Goal: Task Accomplishment & Management: Manage account settings

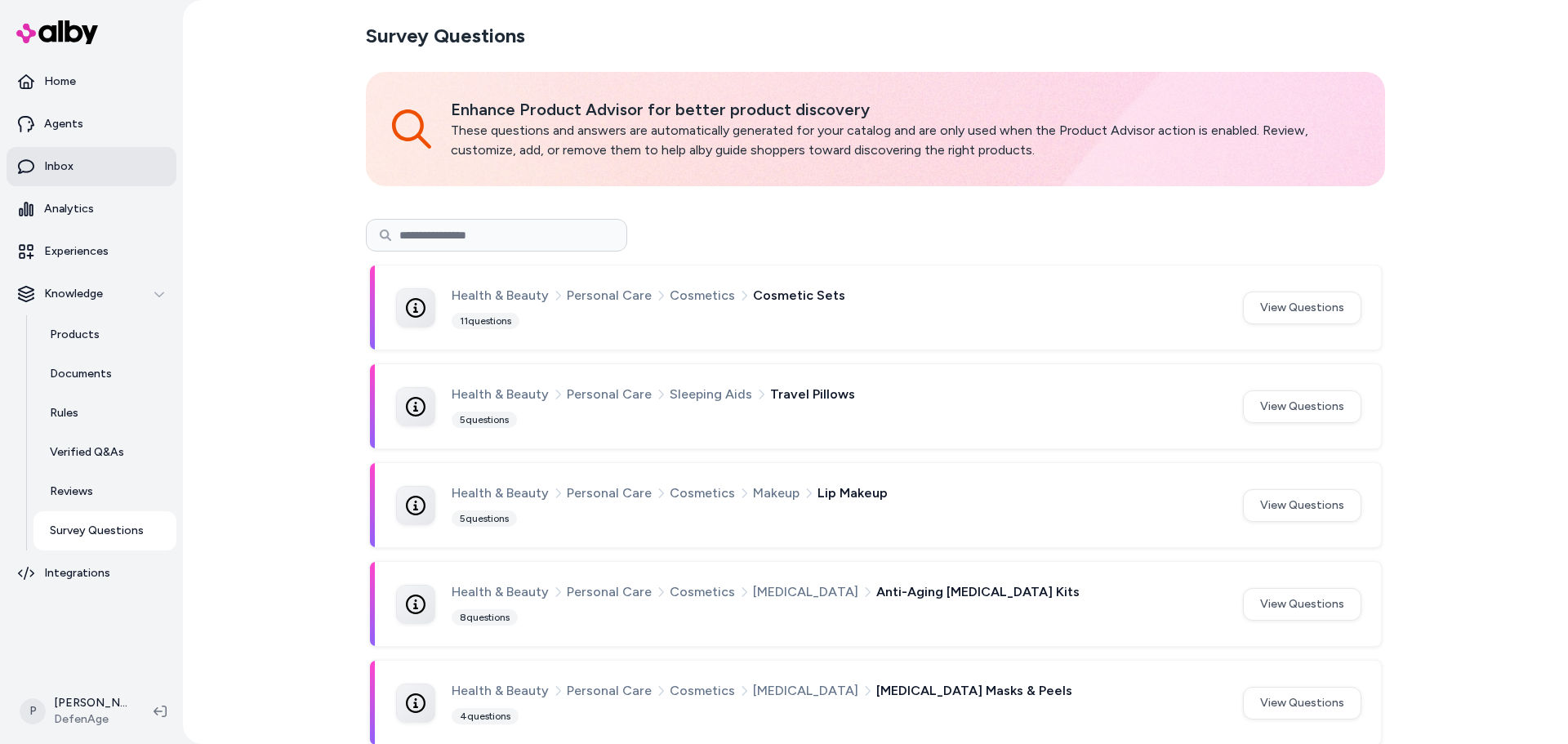
click at [60, 160] on p "Inbox" at bounding box center [58, 166] width 29 height 16
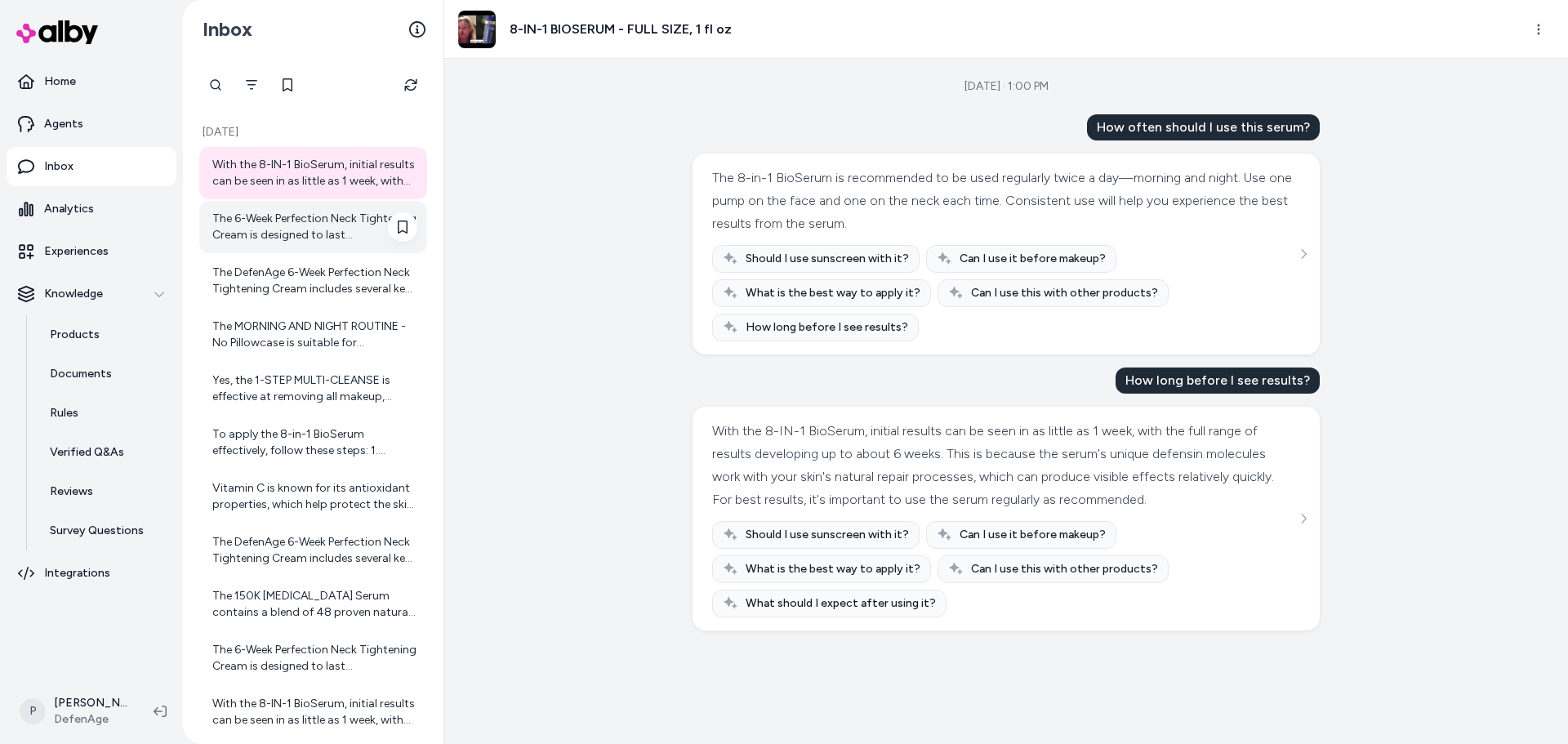
click at [295, 234] on div "The 6-Week Perfection Neck Tightening Cream is designed to last approximately s…" at bounding box center [314, 227] width 205 height 33
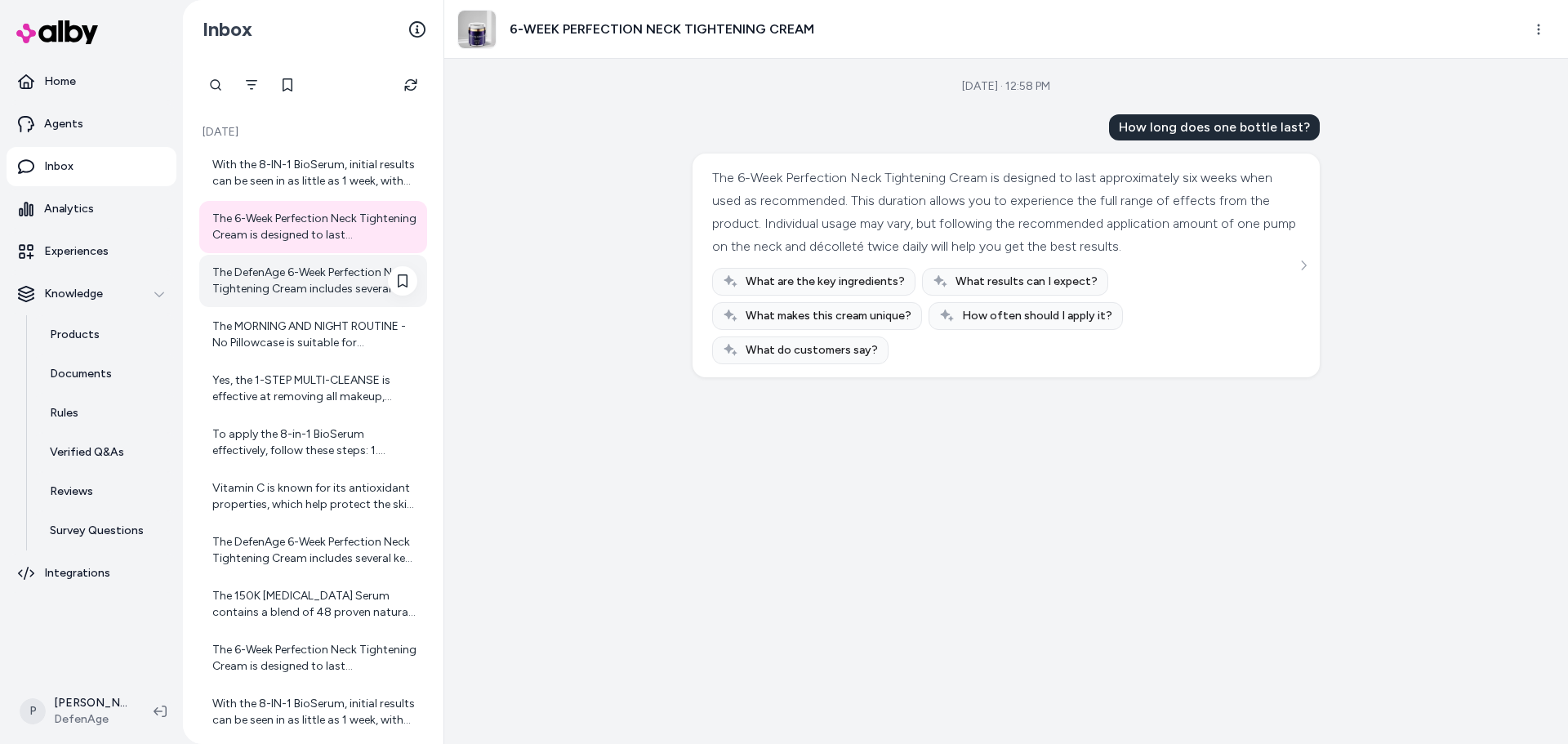
click at [288, 277] on div "The DefenAge 6-Week Perfection Neck Tightening Cream includes several key ingre…" at bounding box center [314, 281] width 205 height 33
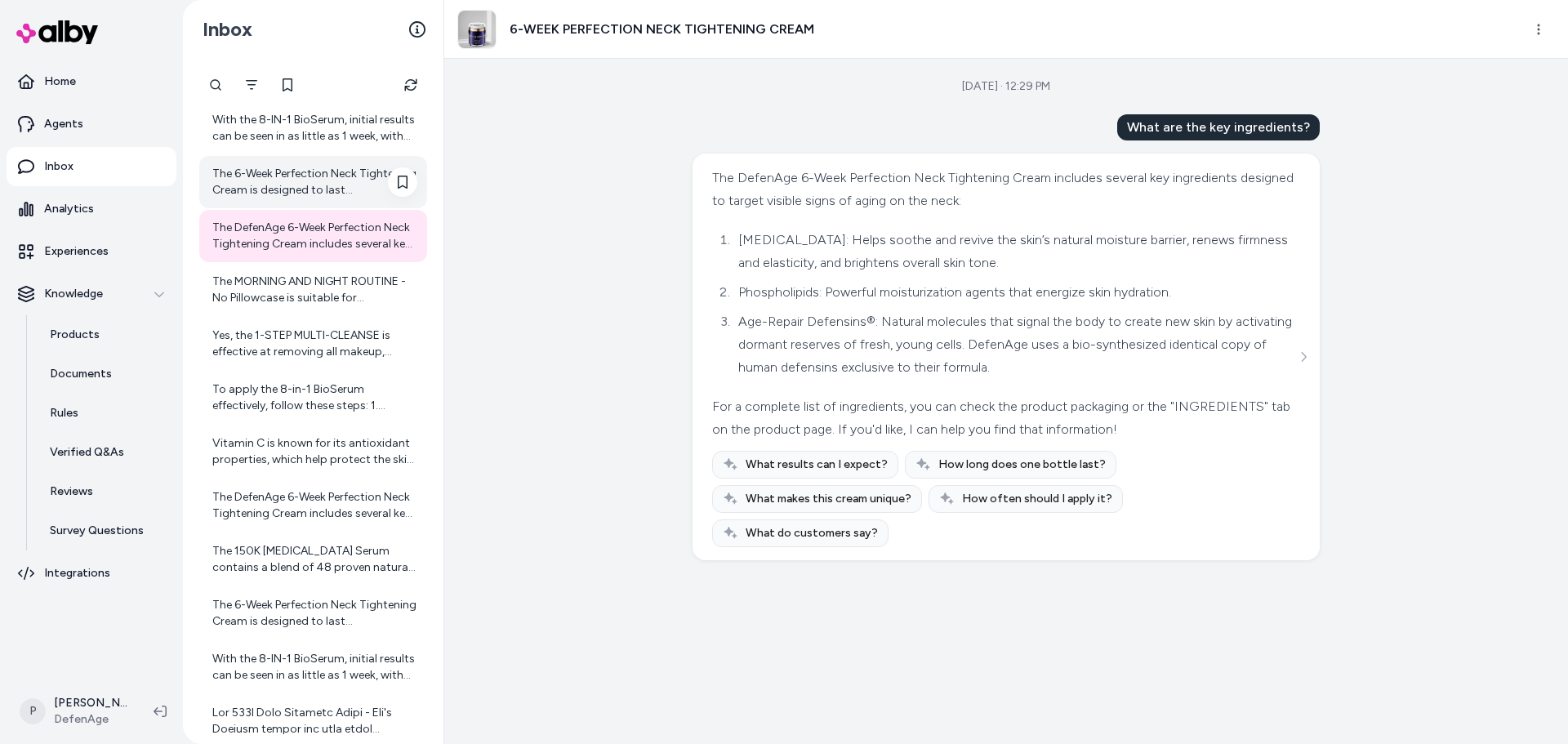
scroll to position [82, 0]
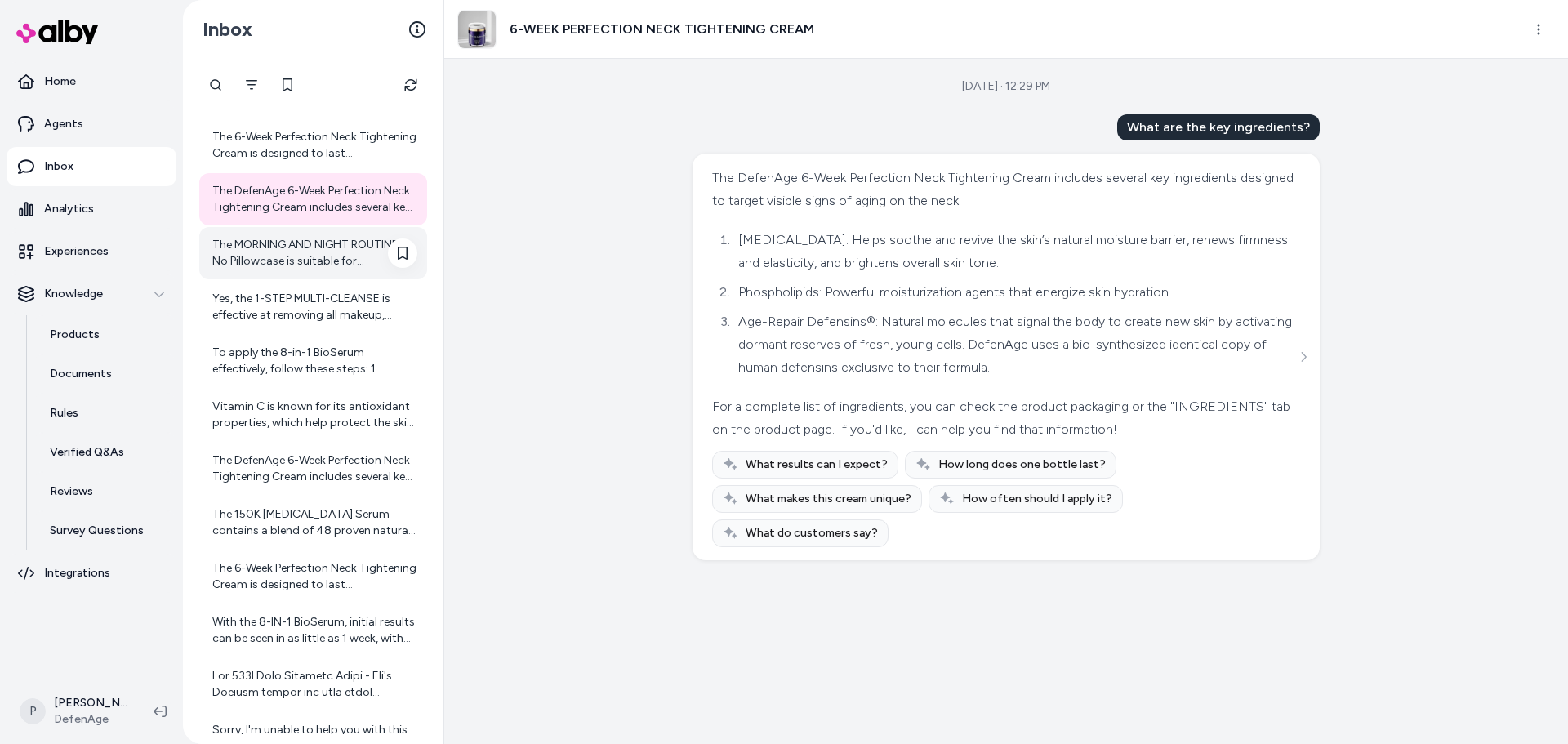
click at [300, 254] on div "The MORNING AND NIGHT ROUTINE - No Pillowcase is suitable for combination skin,…" at bounding box center [314, 253] width 205 height 33
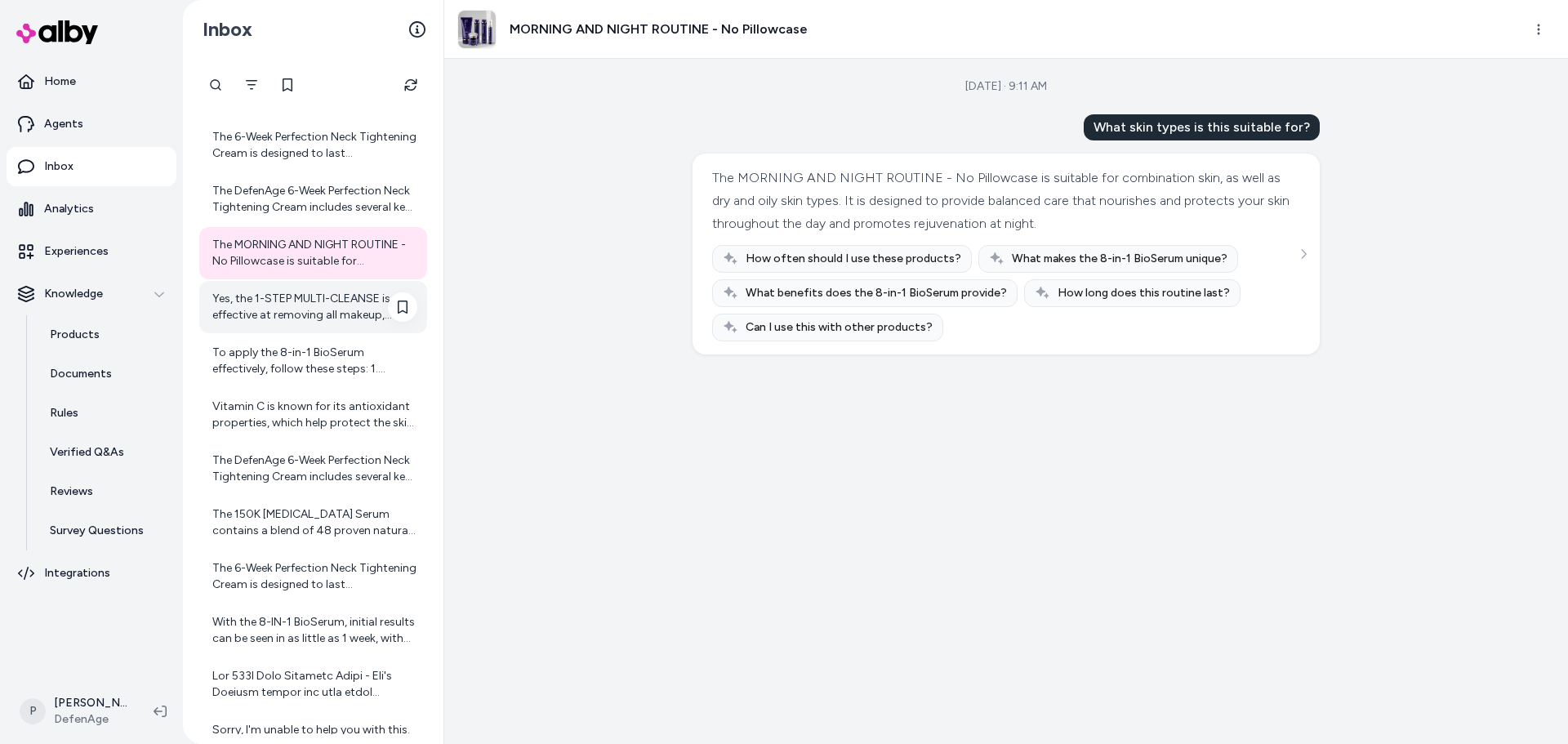
click at [322, 302] on div "Yes, the 1-STEP MULTI-CLEANSE is effective at removing all makeup, including he…" at bounding box center [314, 307] width 205 height 33
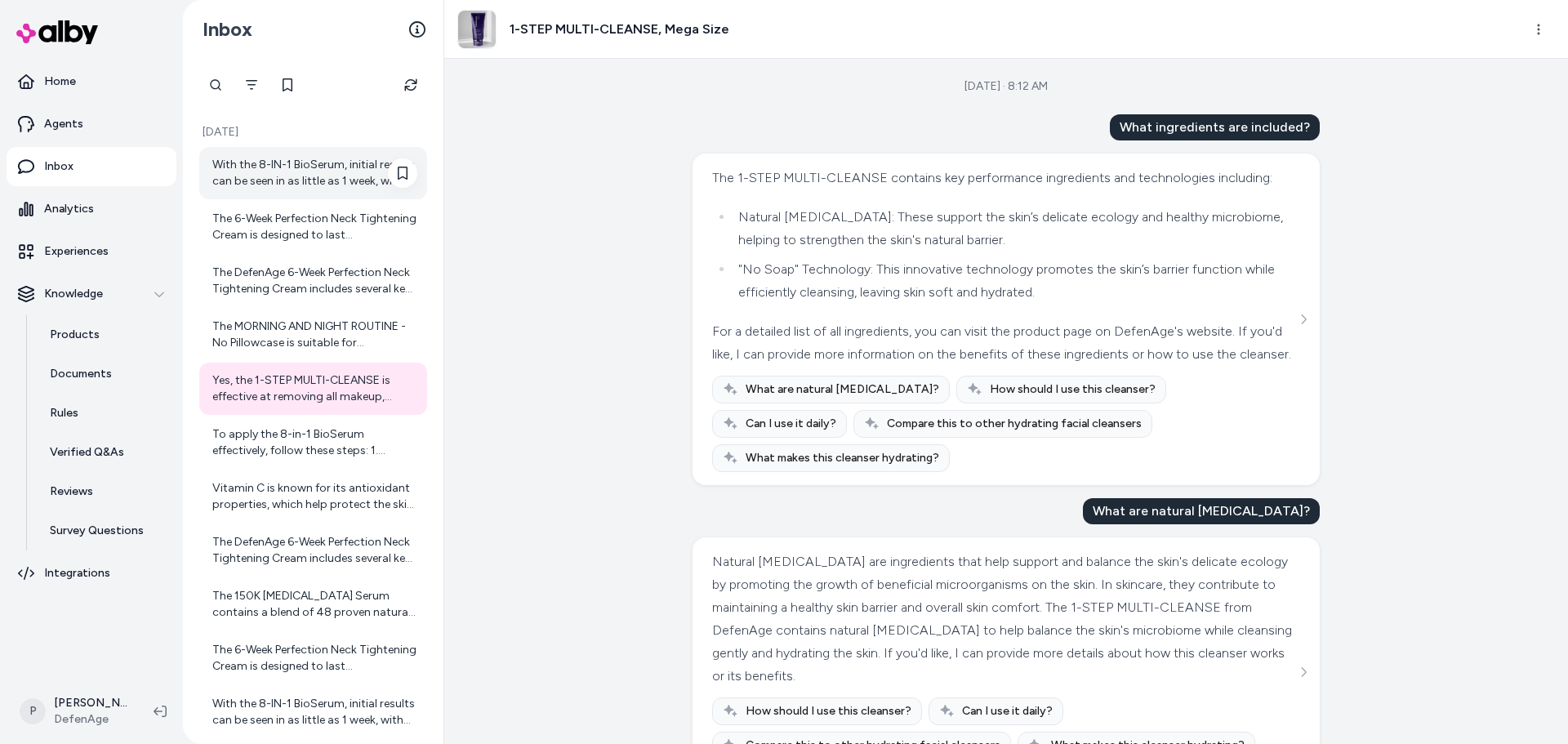
click at [285, 178] on div "With the 8-IN-1 BioSerum, initial results can be seen in as little as 1 week, w…" at bounding box center [314, 173] width 205 height 33
